Goal: Task Accomplishment & Management: Use online tool/utility

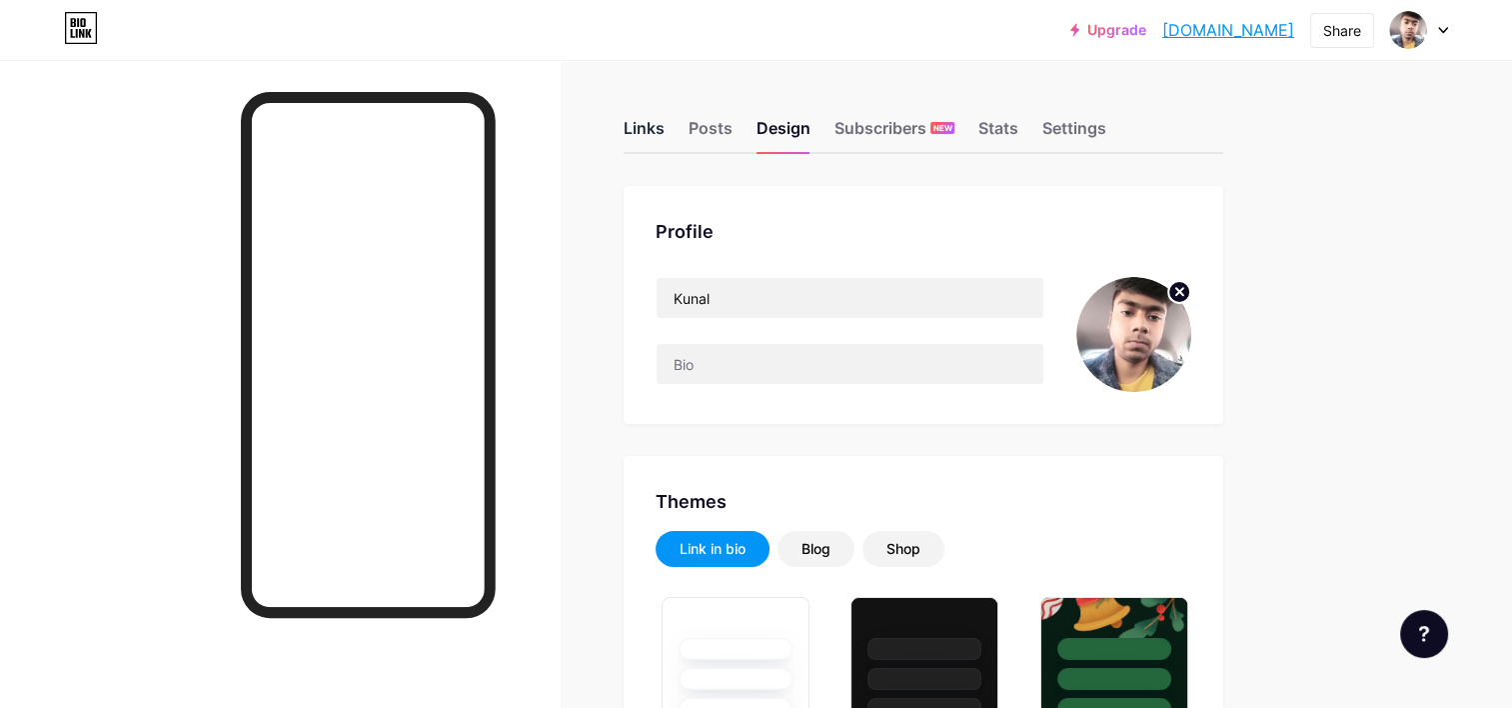
click at [625, 128] on div "Links" at bounding box center [644, 134] width 41 height 36
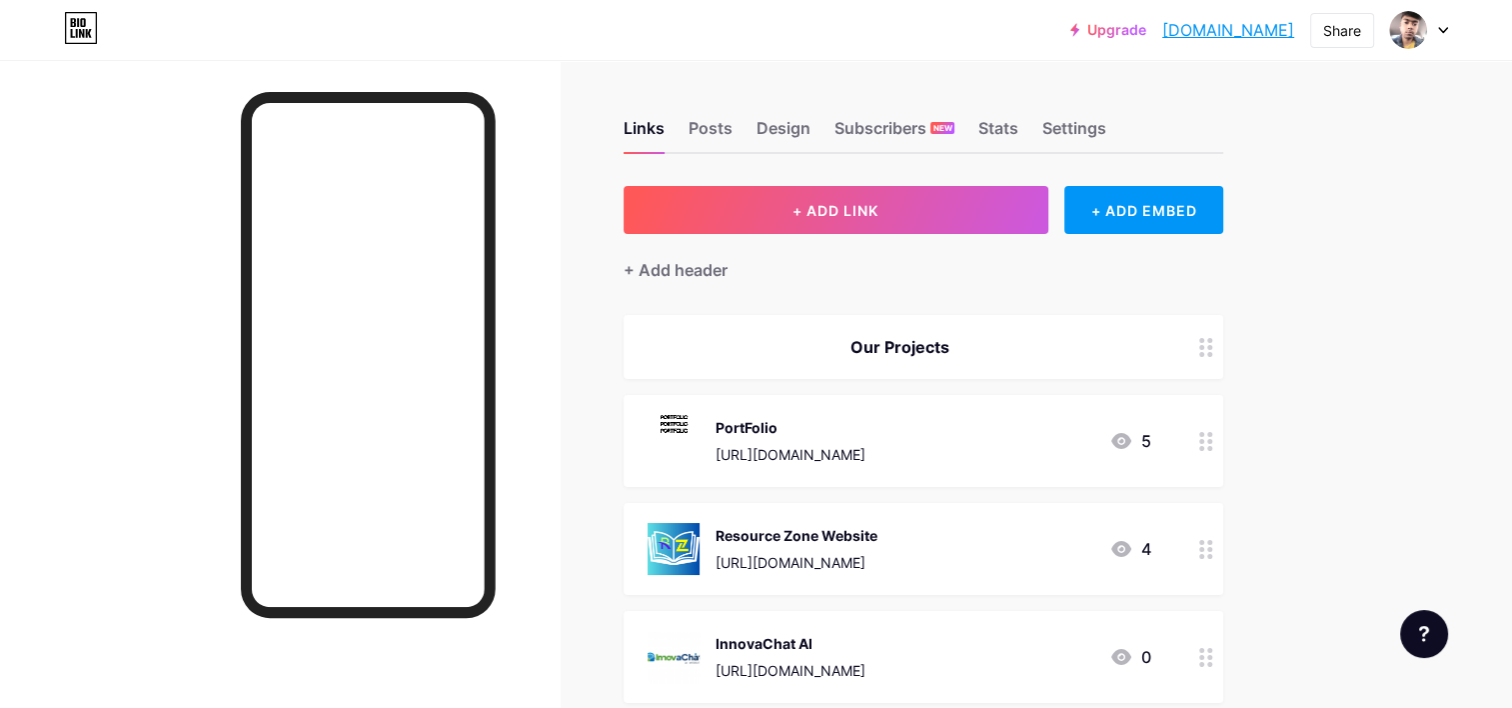
click at [843, 213] on span "+ ADD LINK" at bounding box center [835, 210] width 86 height 17
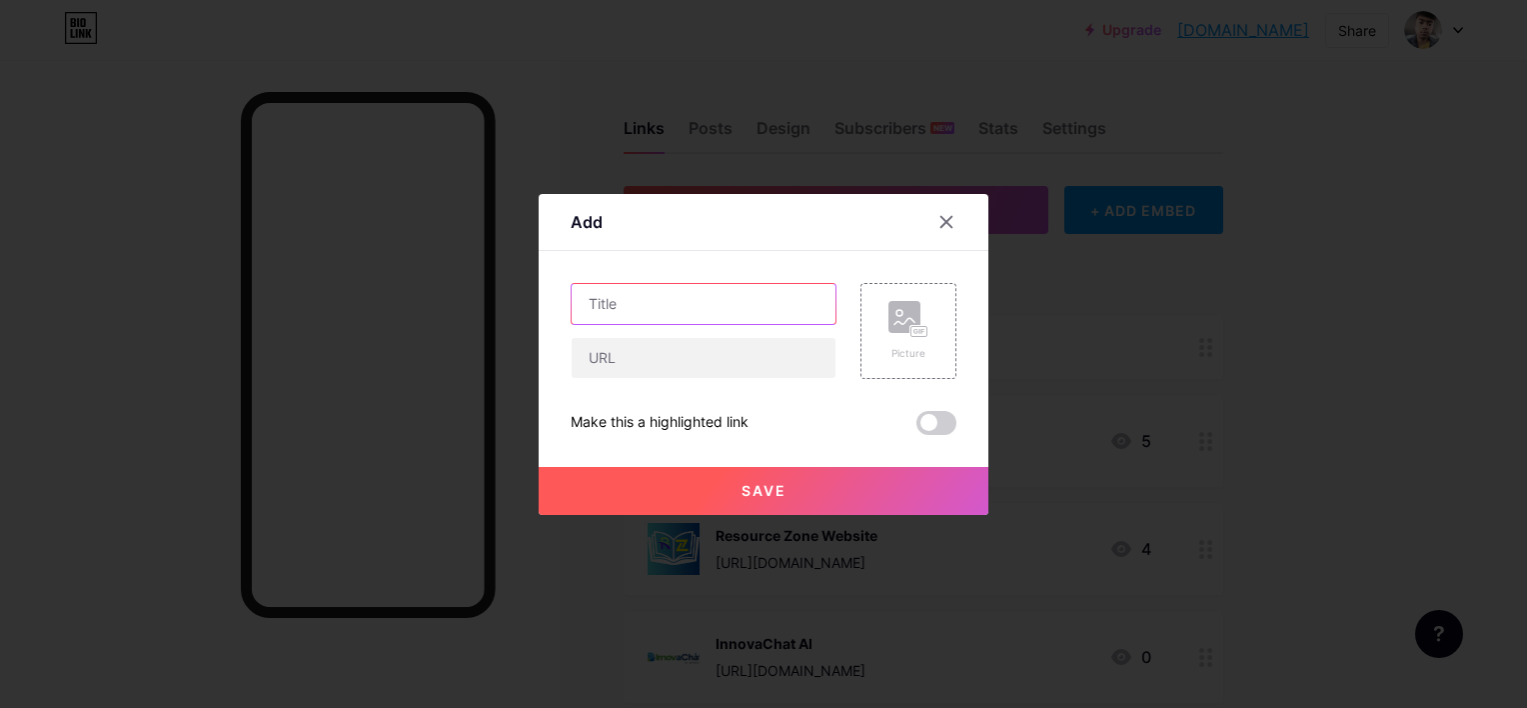
click at [720, 292] on input "text" at bounding box center [704, 304] width 264 height 40
type input "URL Shortener"
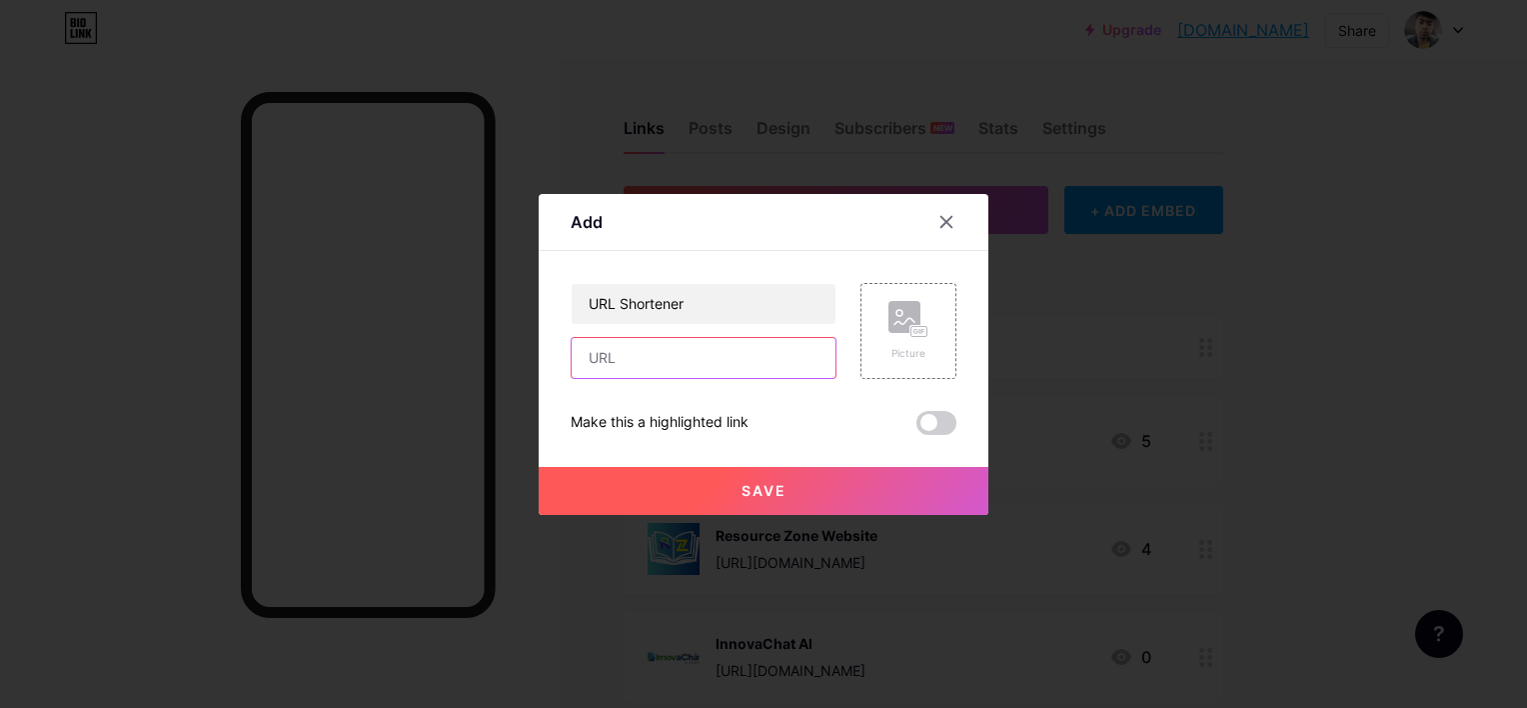
click at [664, 340] on input "text" at bounding box center [704, 358] width 264 height 40
paste input "[URL][DOMAIN_NAME]"
type input "[URL][DOMAIN_NAME]"
click at [785, 496] on button "Save" at bounding box center [764, 491] width 450 height 48
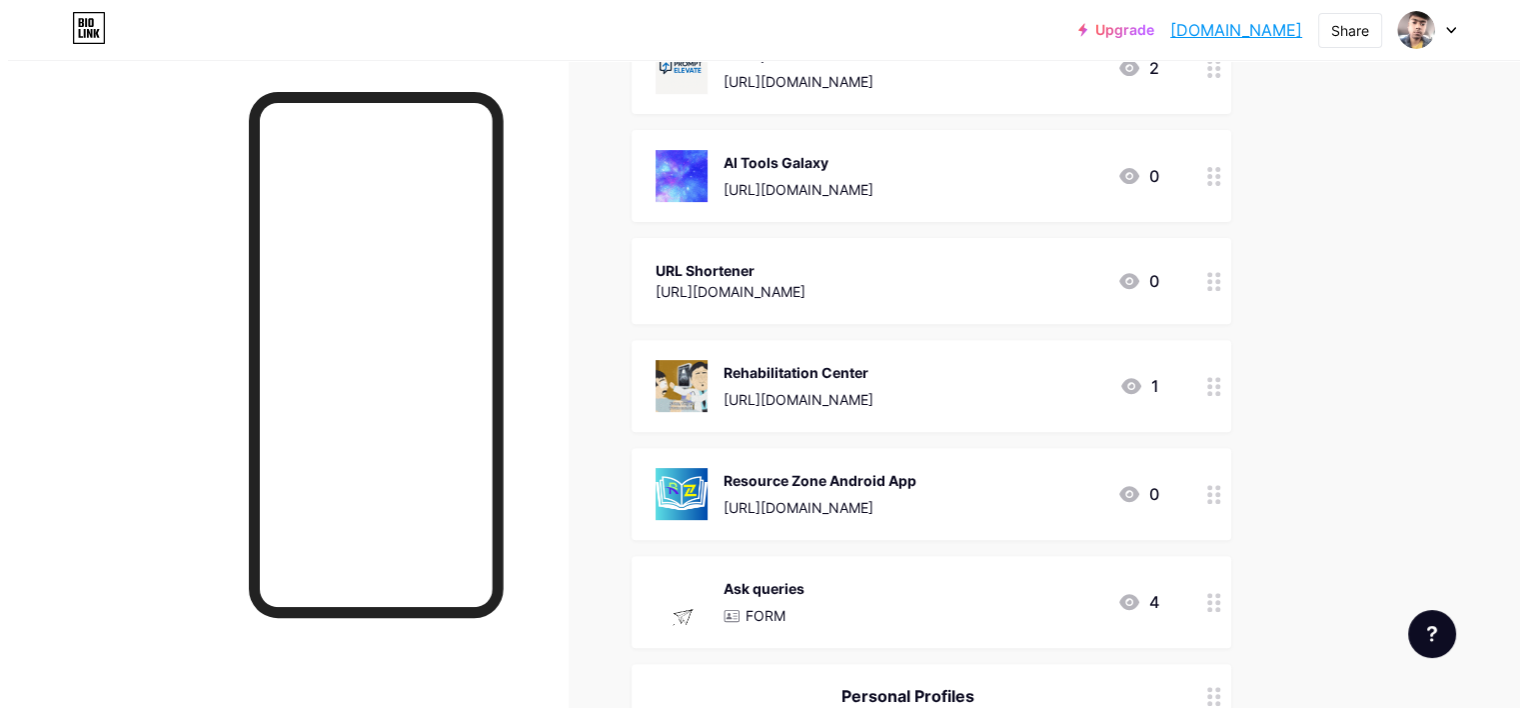
scroll to position [700, 0]
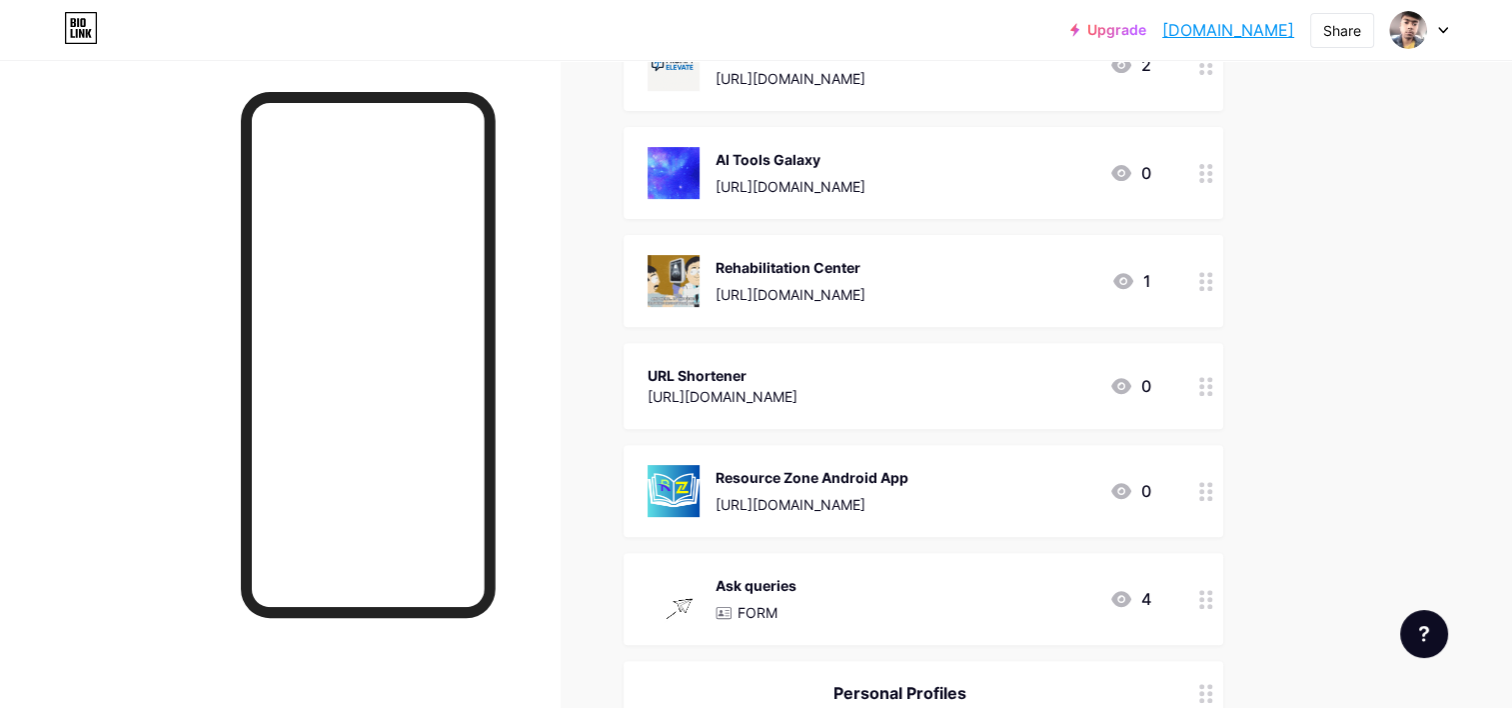
click at [797, 403] on div "[URL][DOMAIN_NAME]" at bounding box center [723, 396] width 150 height 21
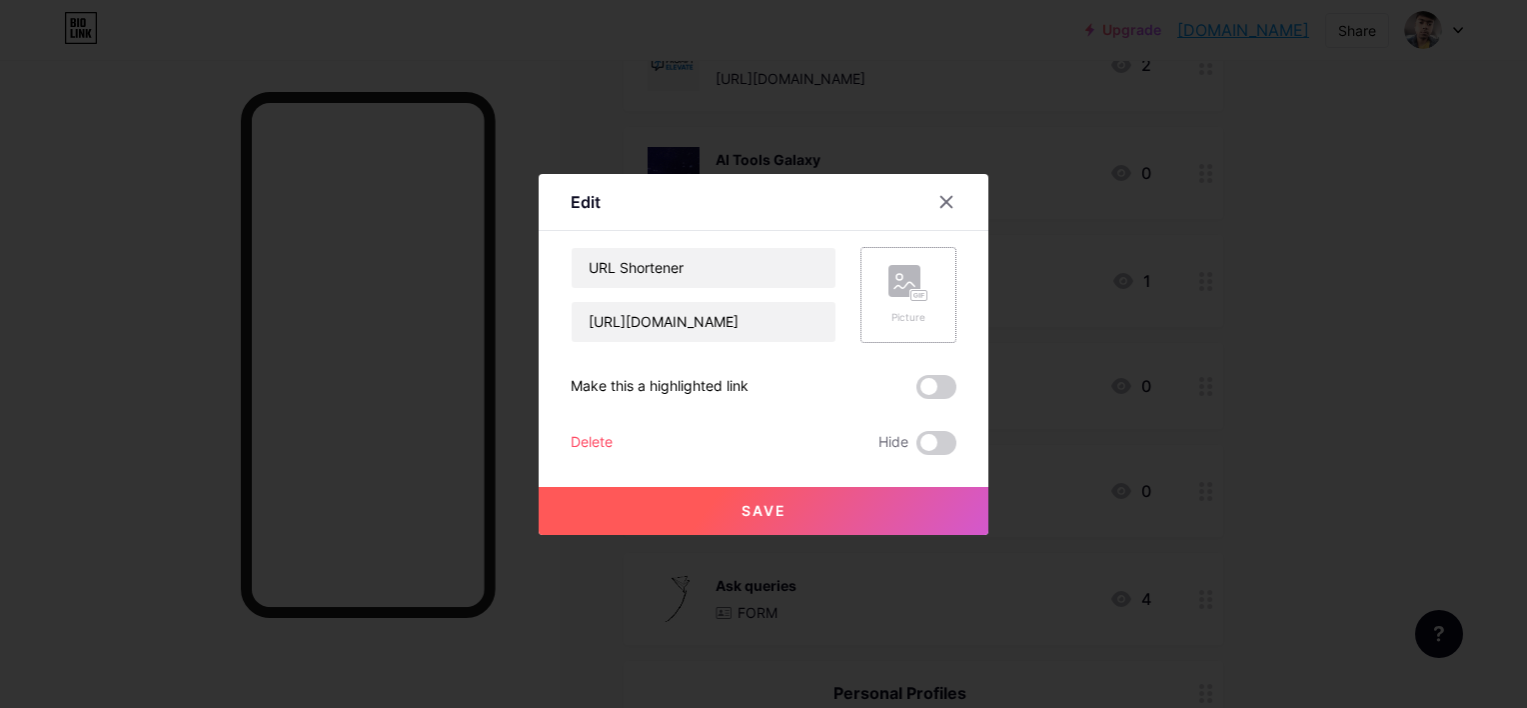
click at [903, 327] on div "Picture" at bounding box center [908, 295] width 96 height 96
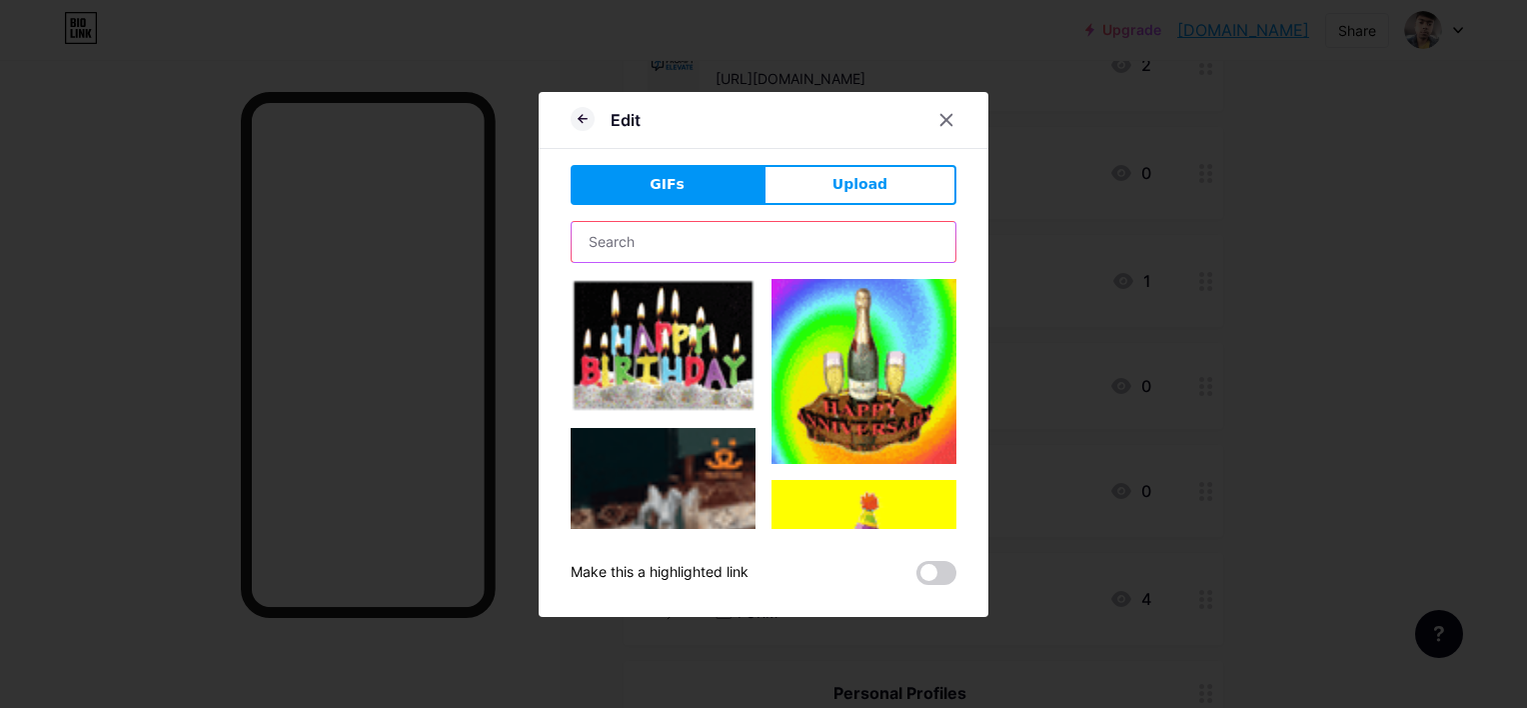
drag, startPoint x: 599, startPoint y: 241, endPoint x: 672, endPoint y: 252, distance: 73.8
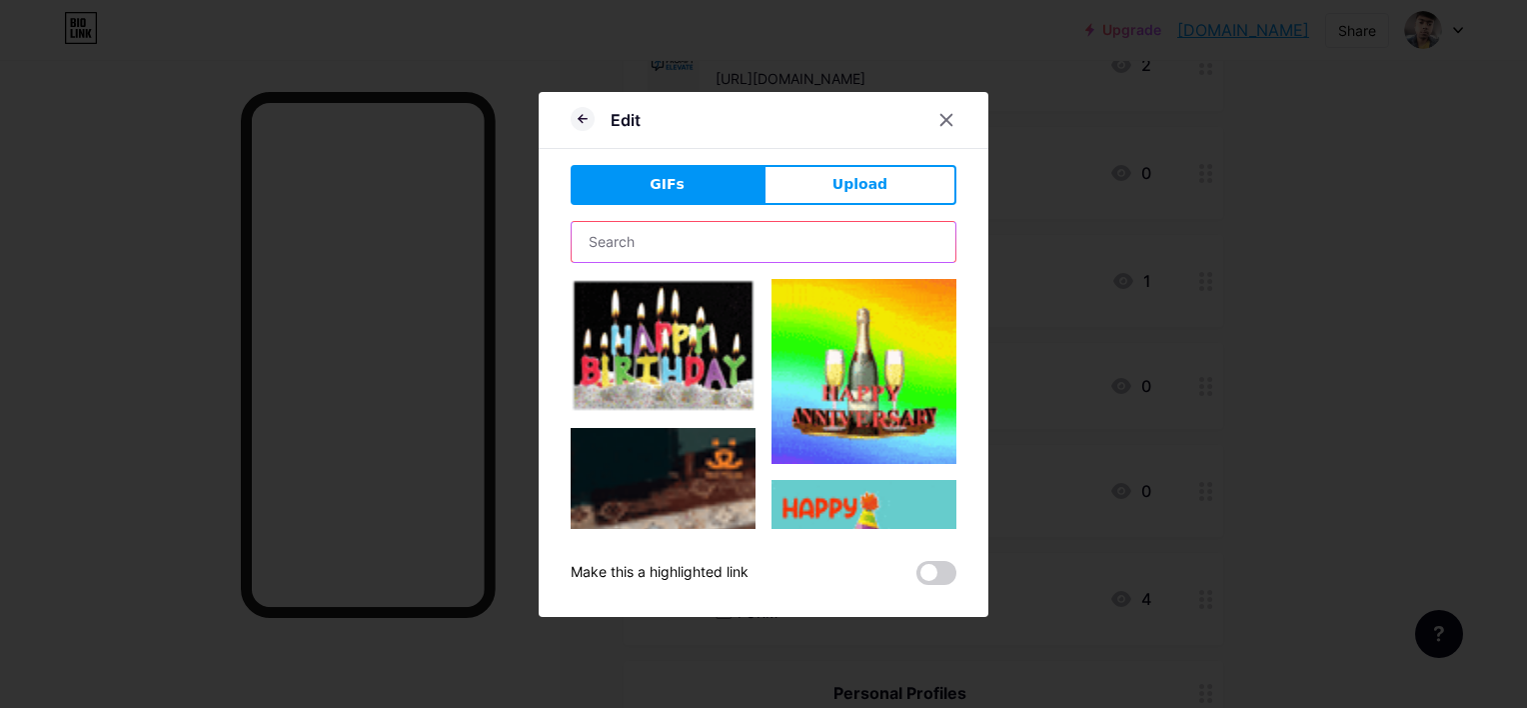
click at [600, 241] on input "text" at bounding box center [764, 242] width 384 height 40
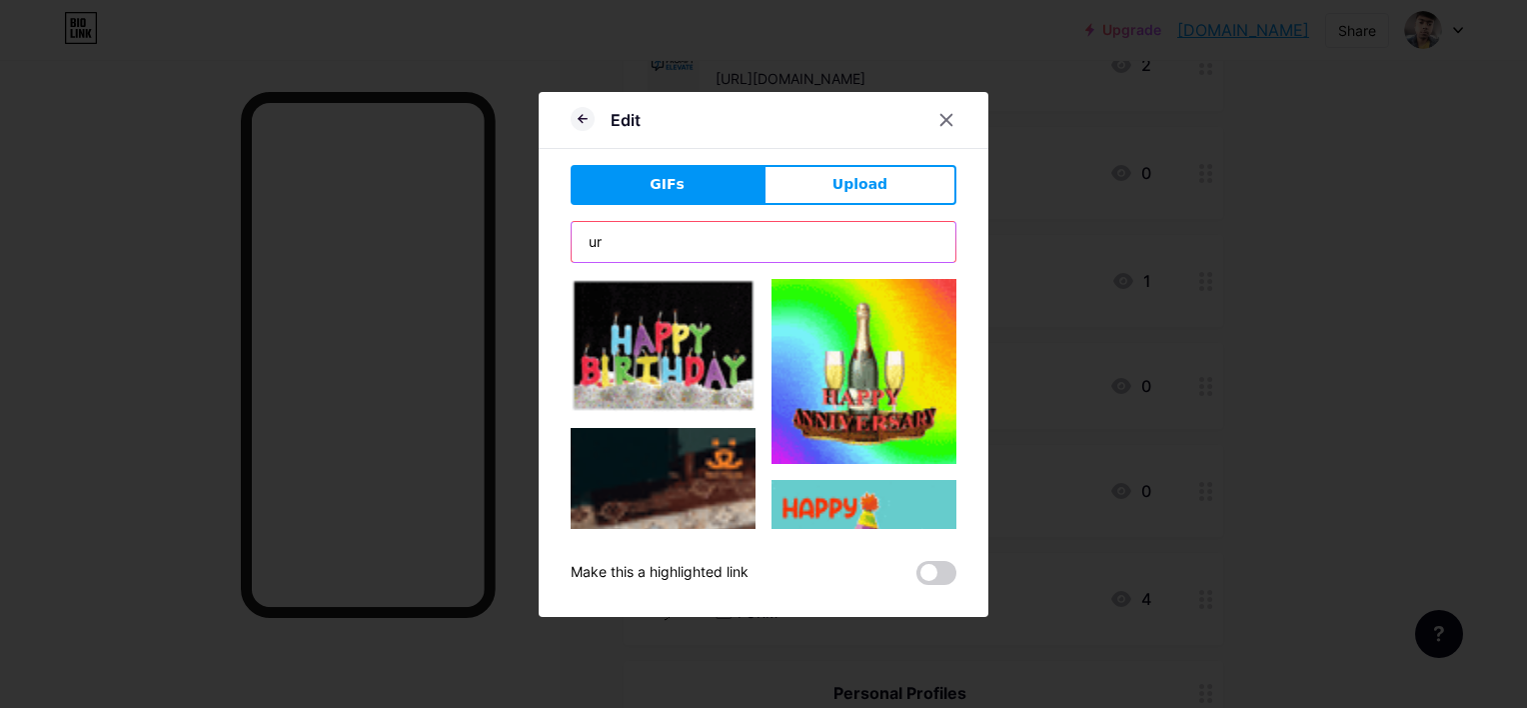
type input "url"
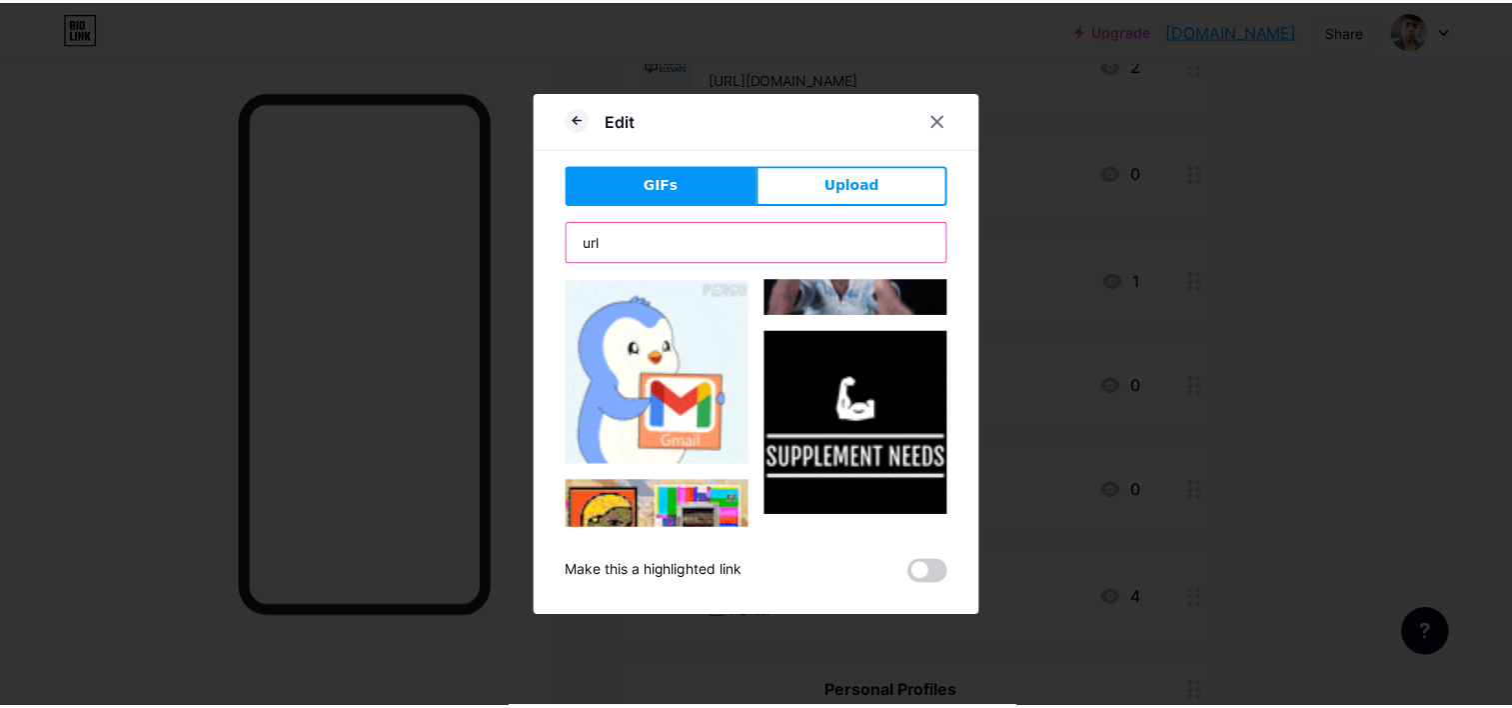
scroll to position [0, 0]
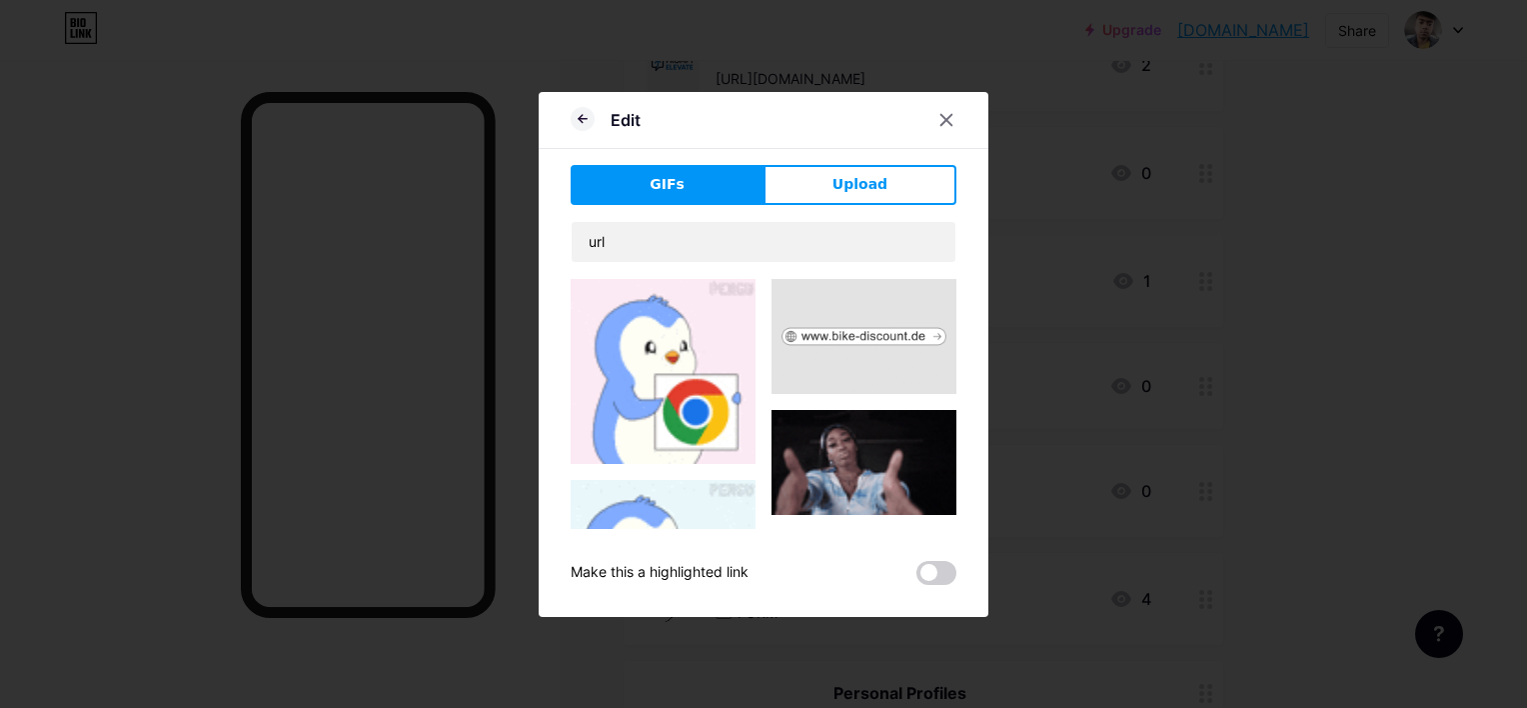
click at [863, 335] on img at bounding box center [863, 337] width 185 height 116
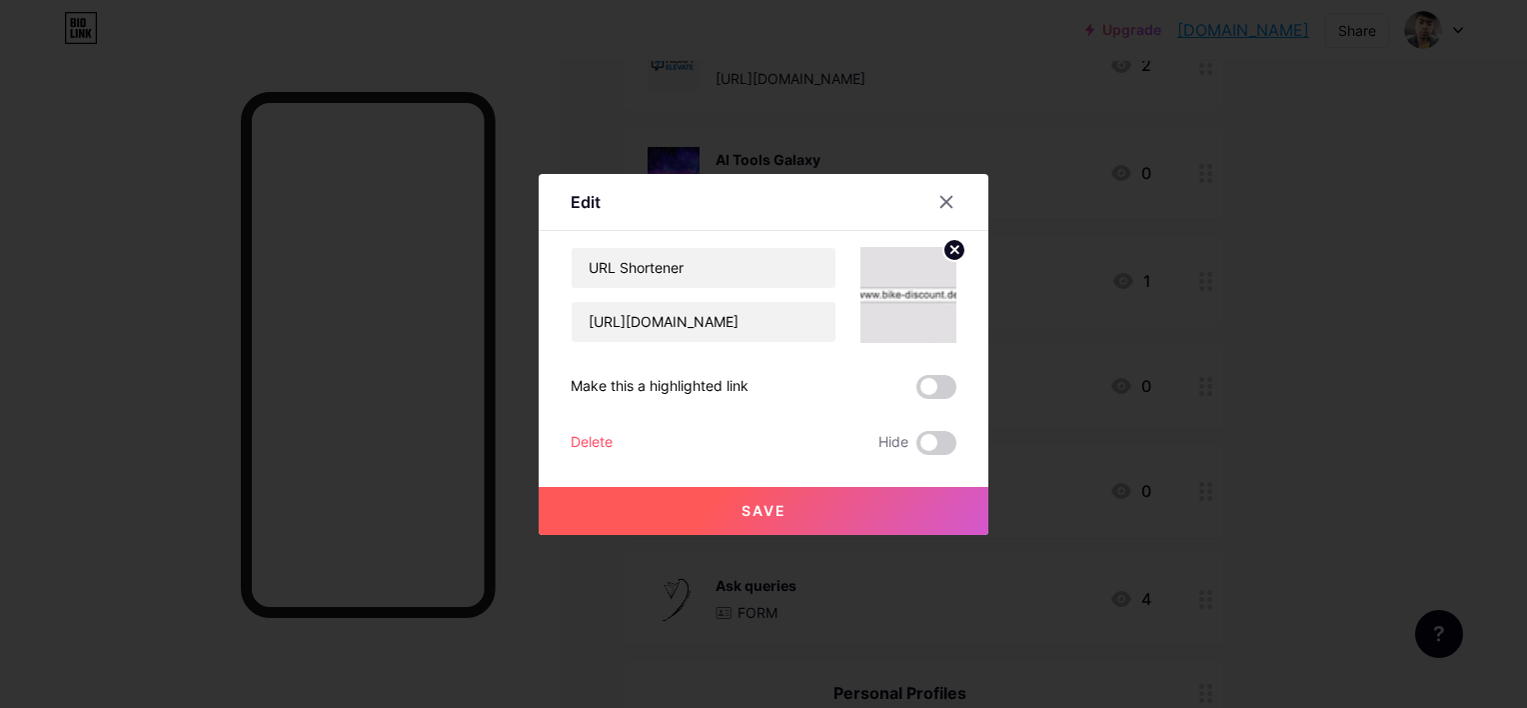
drag, startPoint x: 771, startPoint y: 505, endPoint x: 939, endPoint y: 504, distance: 167.9
click at [847, 625] on div "Edit Content YouTube Play YouTube video without leaving your page. ADD Vimeo Pl…" at bounding box center [763, 354] width 1527 height 708
click at [951, 246] on icon at bounding box center [954, 249] width 7 height 7
click at [902, 283] on rect at bounding box center [904, 281] width 32 height 32
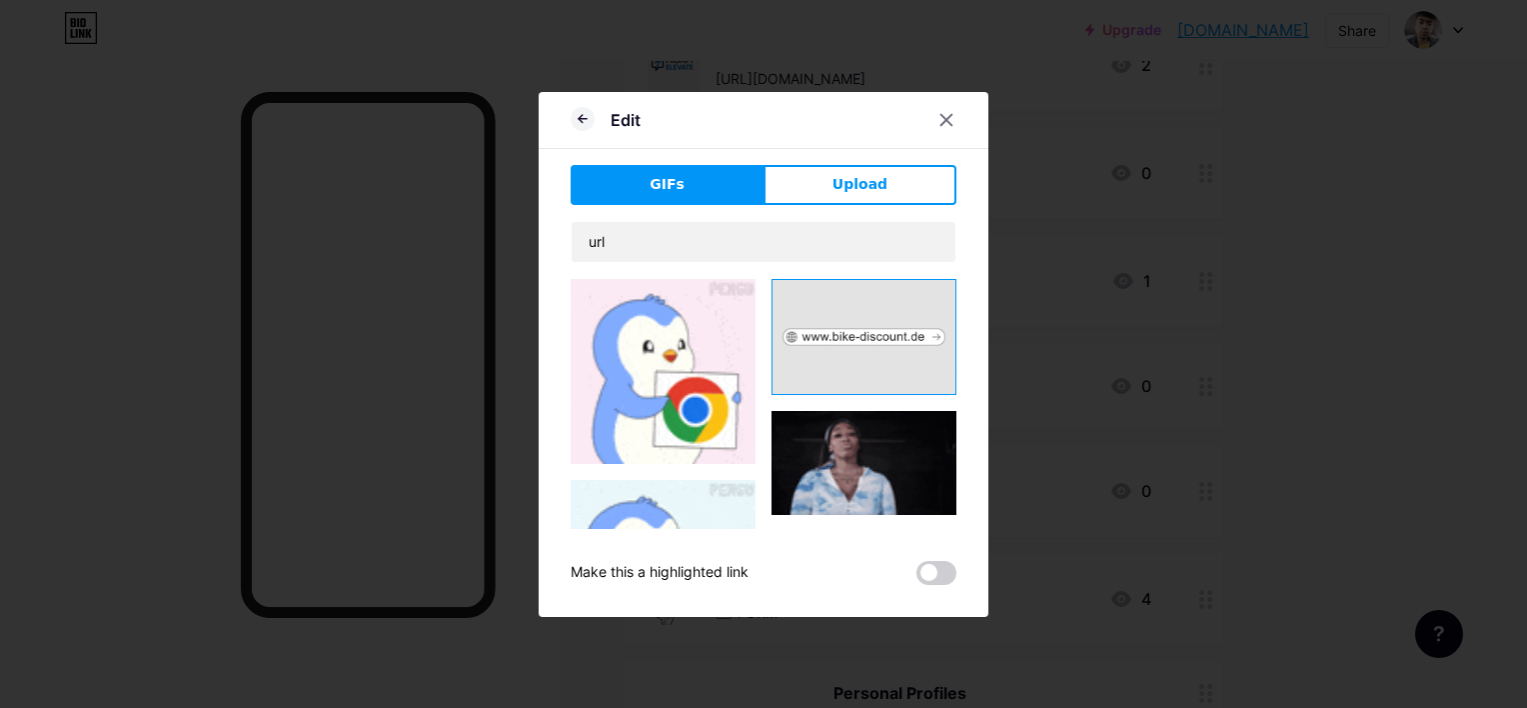
click at [632, 366] on img at bounding box center [663, 371] width 185 height 185
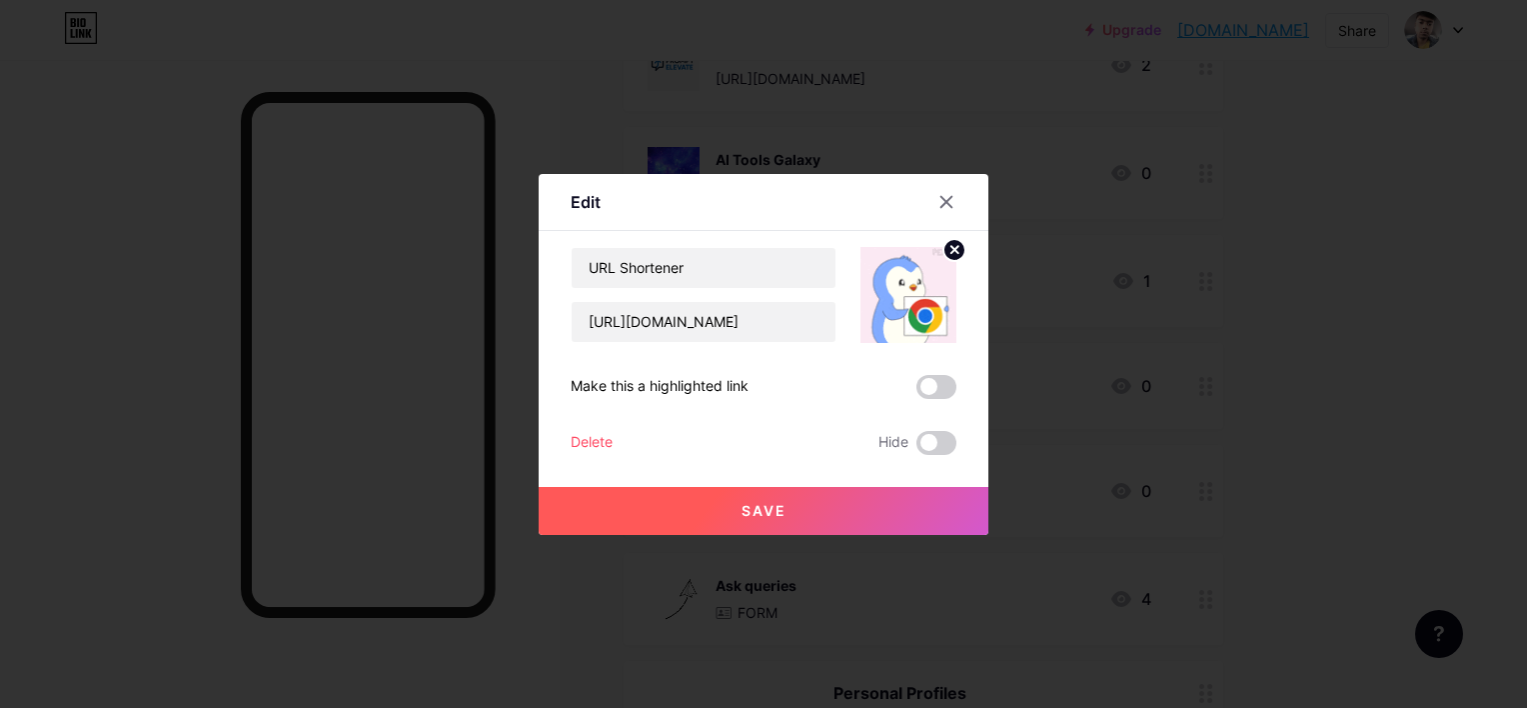
click at [731, 512] on button "Save" at bounding box center [764, 511] width 450 height 48
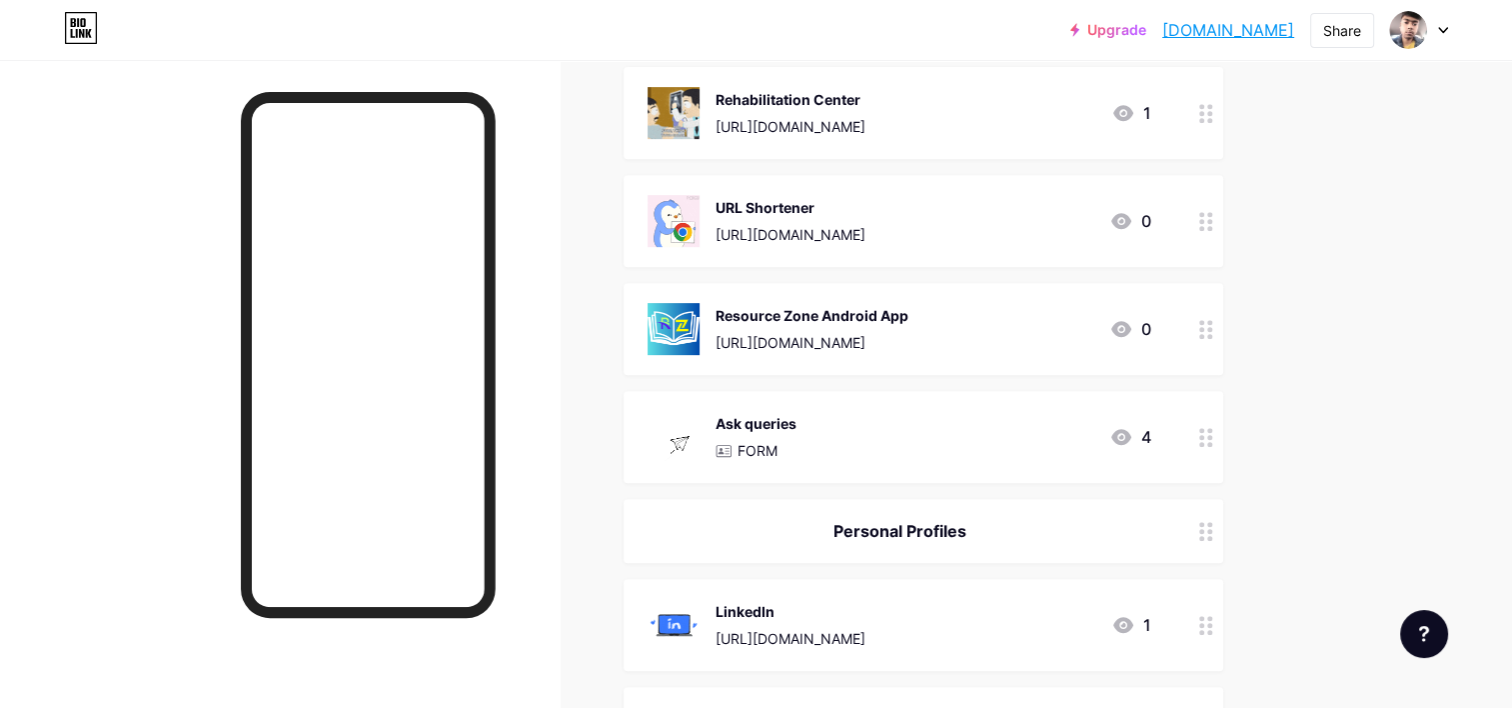
scroll to position [799, 0]
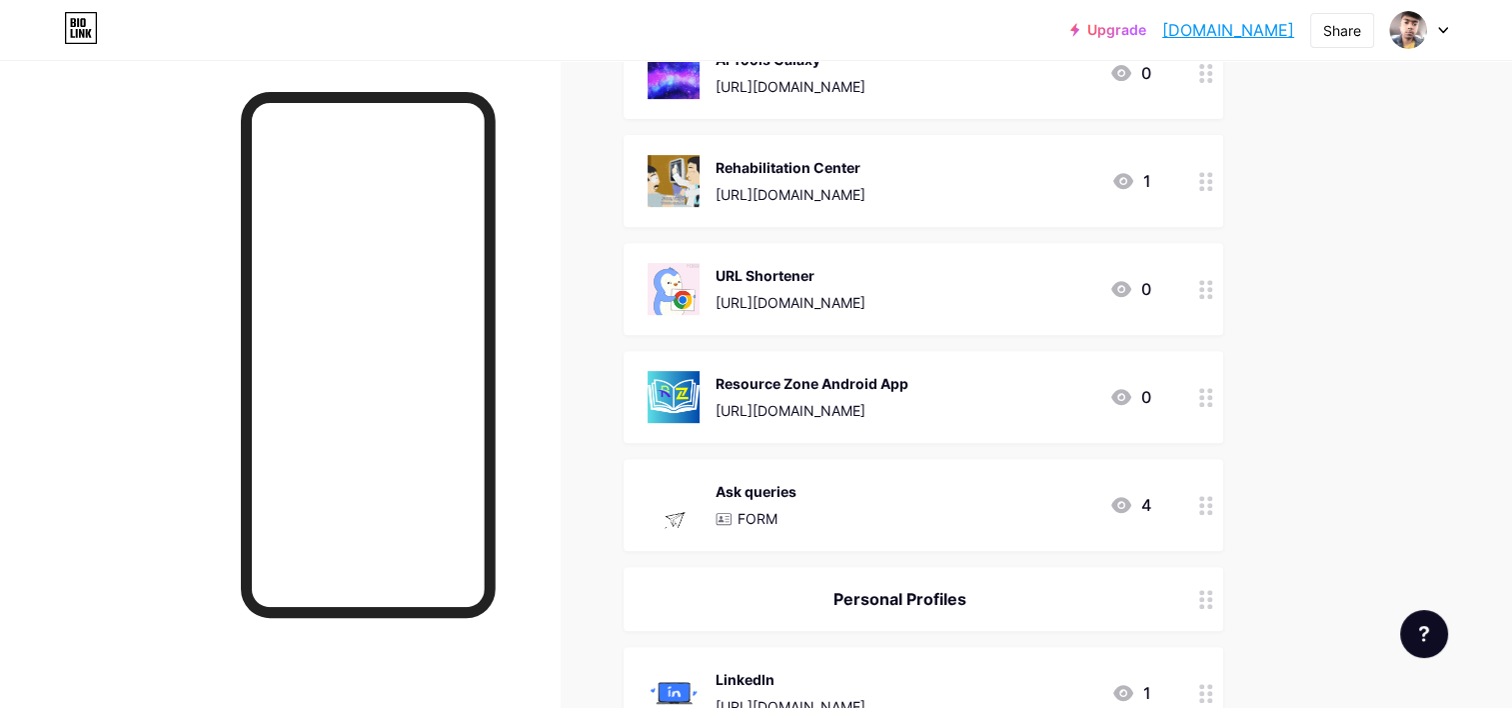
click at [1446, 40] on div at bounding box center [1419, 30] width 58 height 36
